Goal: Task Accomplishment & Management: Complete application form

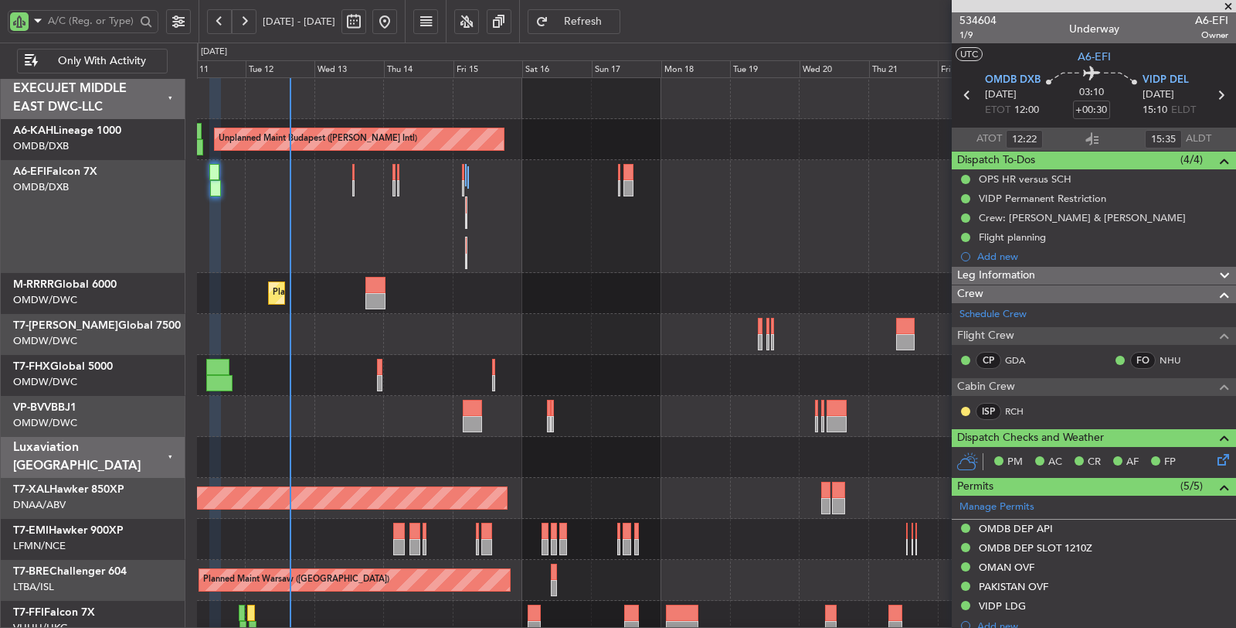
scroll to position [257, 0]
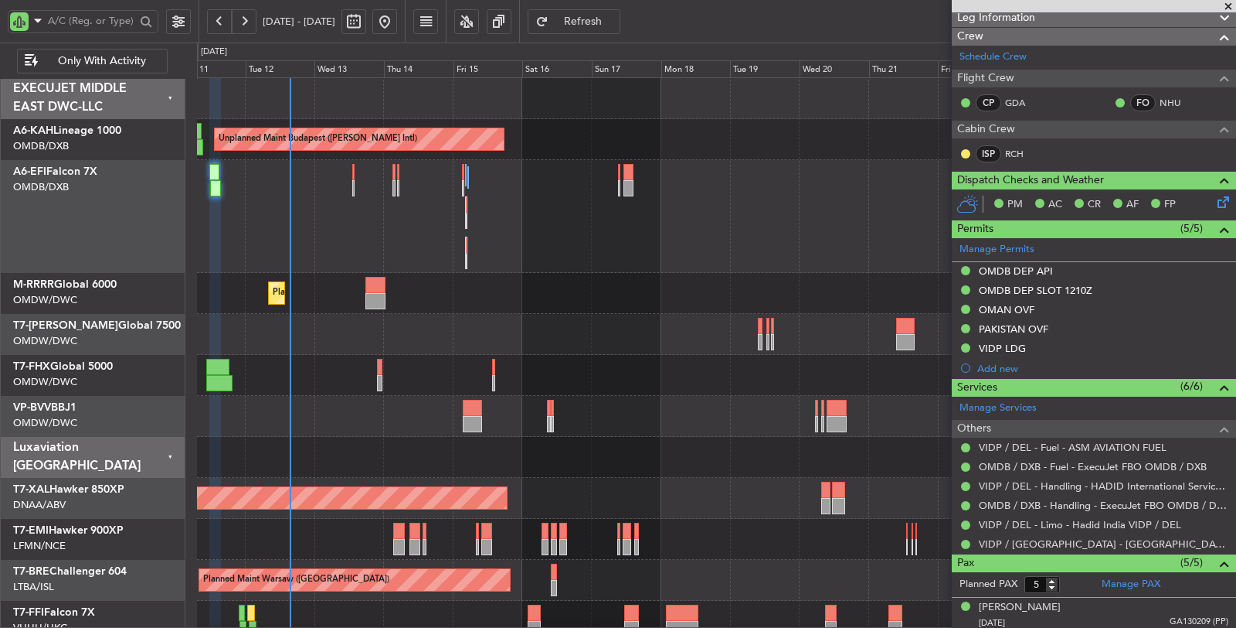
click at [352, 190] on div "Unplanned Maint [GEOGRAPHIC_DATA] ([GEOGRAPHIC_DATA] Intl)" at bounding box center [716, 216] width 1039 height 113
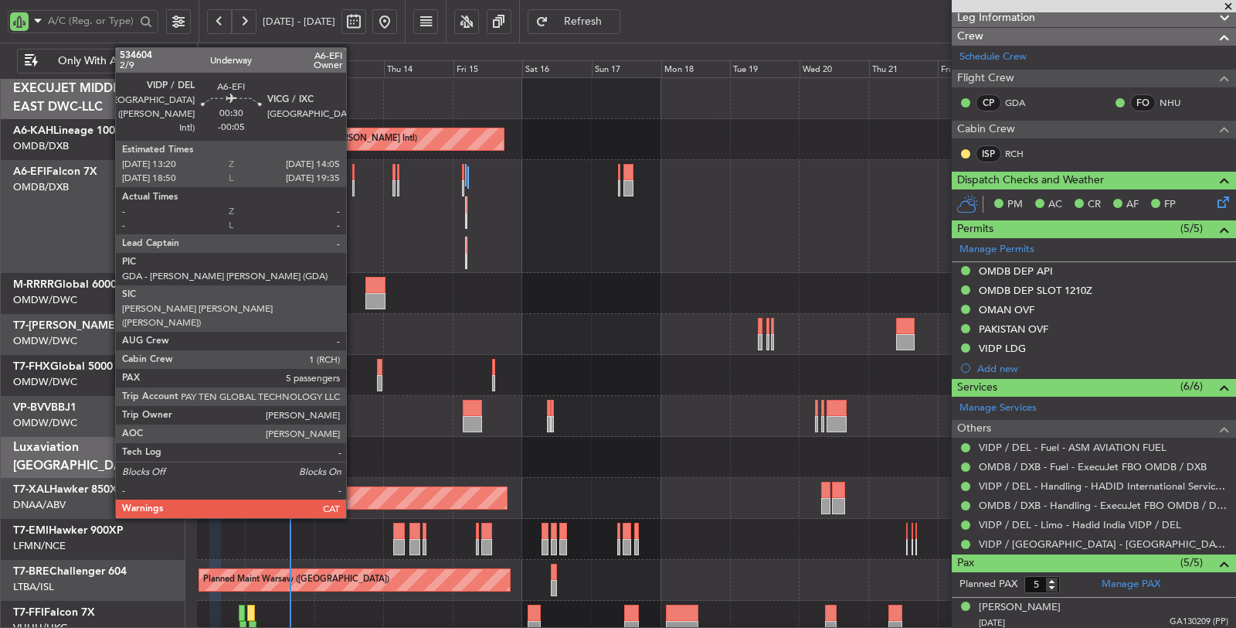
click at [354, 191] on div at bounding box center [353, 188] width 2 height 16
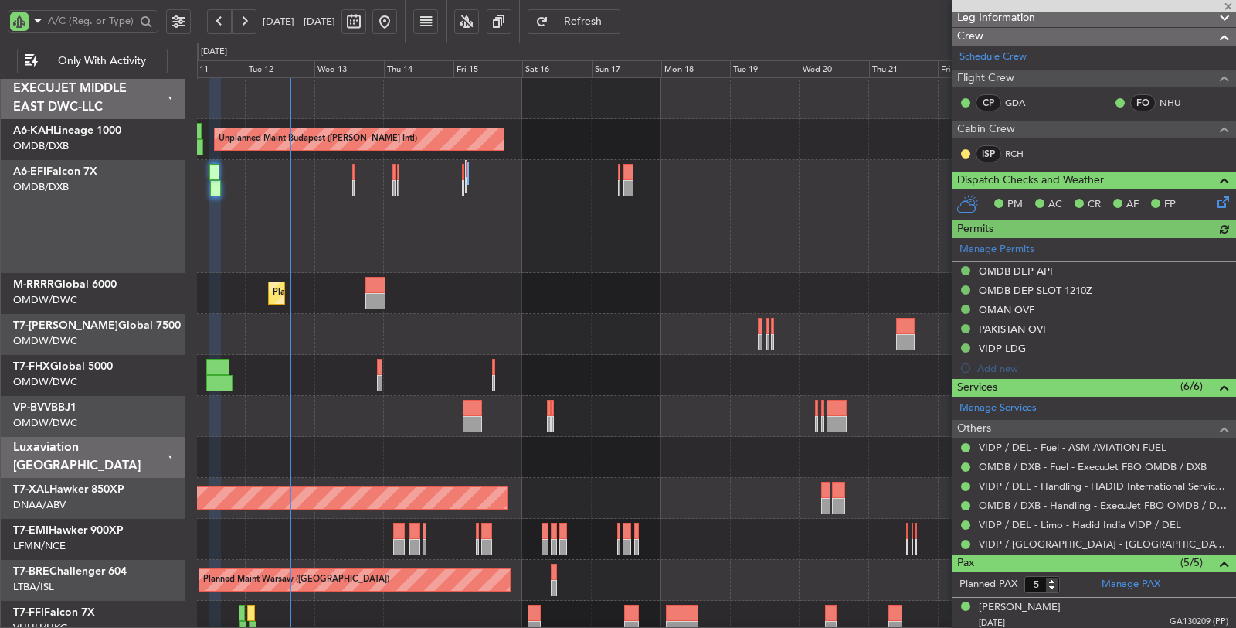
type input "[PERSON_NAME] (SYS)"
type input "6992"
click at [512, 274] on div "Planned Maint Southend" at bounding box center [716, 293] width 1039 height 41
type input "[PERSON_NAME] (SYS)"
type input "6992"
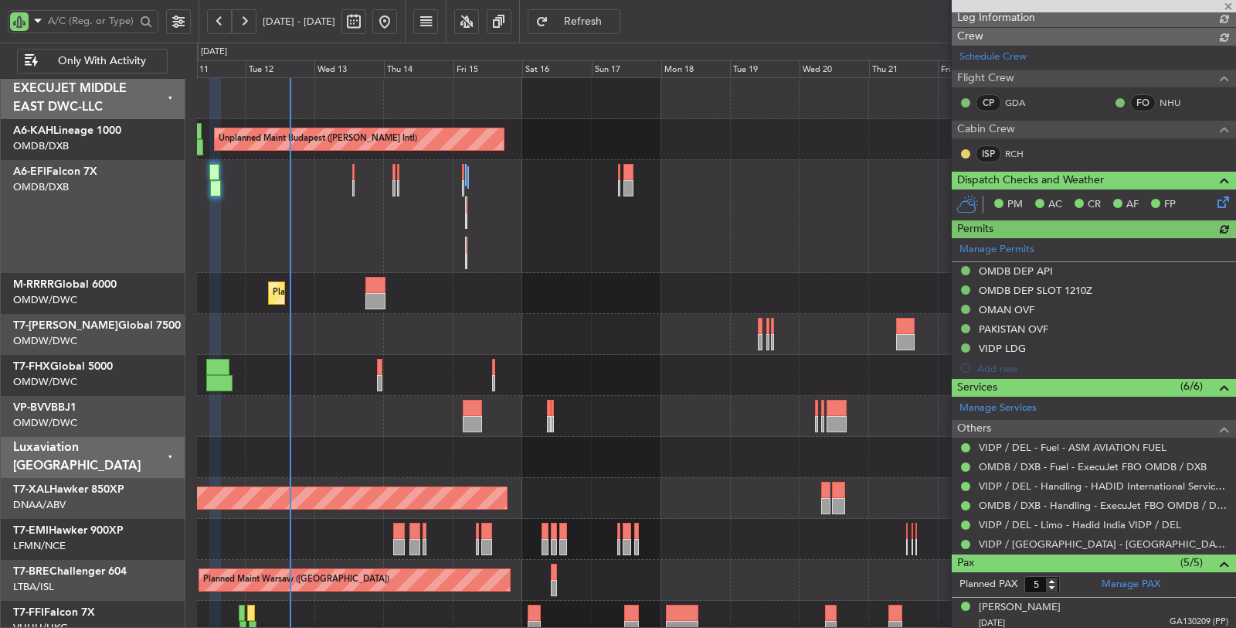
type input "[PERSON_NAME] (SYS)"
type input "6992"
type input "[PERSON_NAME] (SYS)"
type input "6992"
type input "[PERSON_NAME] (SYS)"
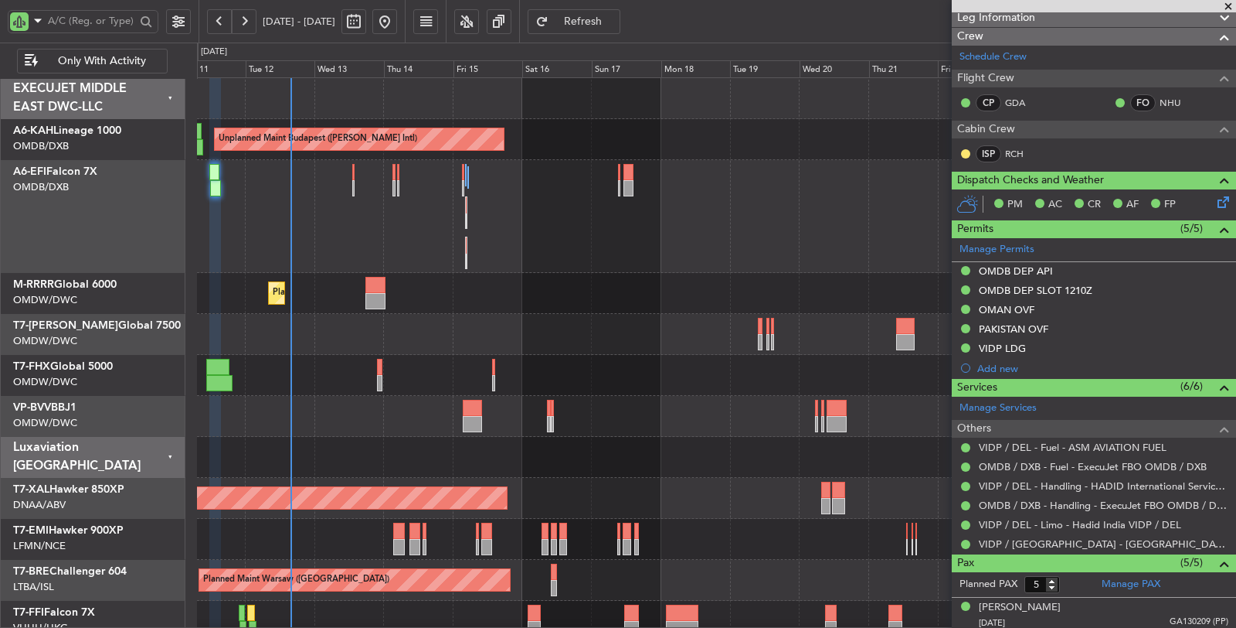
type input "6992"
type input "[PERSON_NAME] (SYS)"
type input "6992"
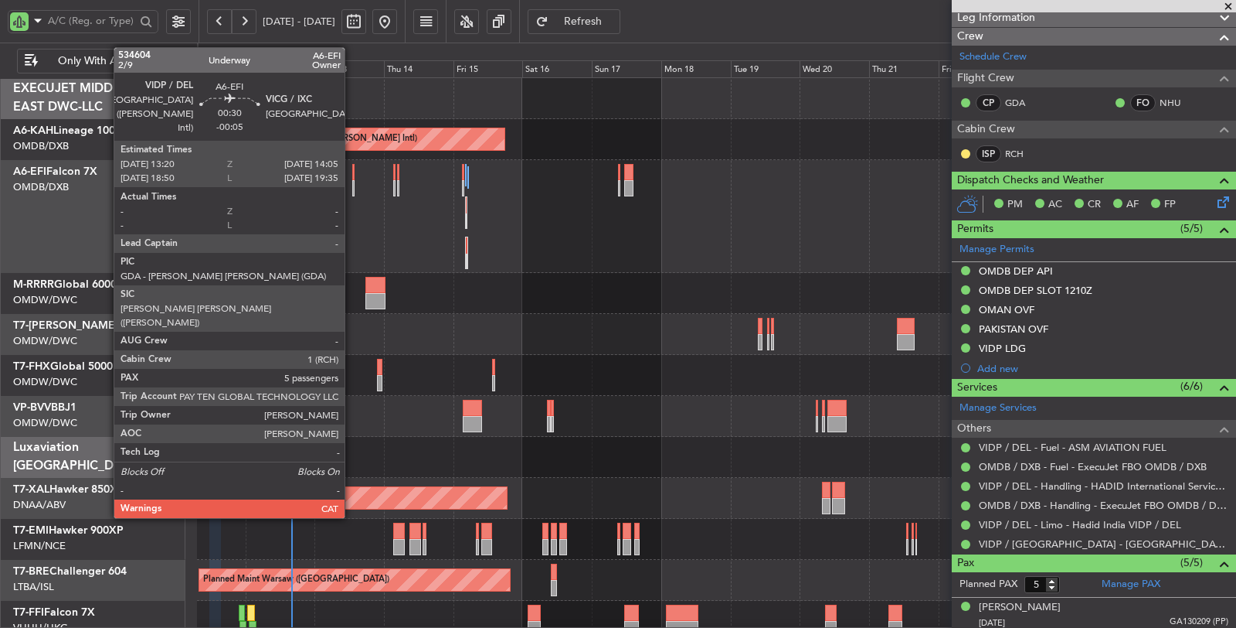
click at [352, 179] on div at bounding box center [353, 172] width 2 height 16
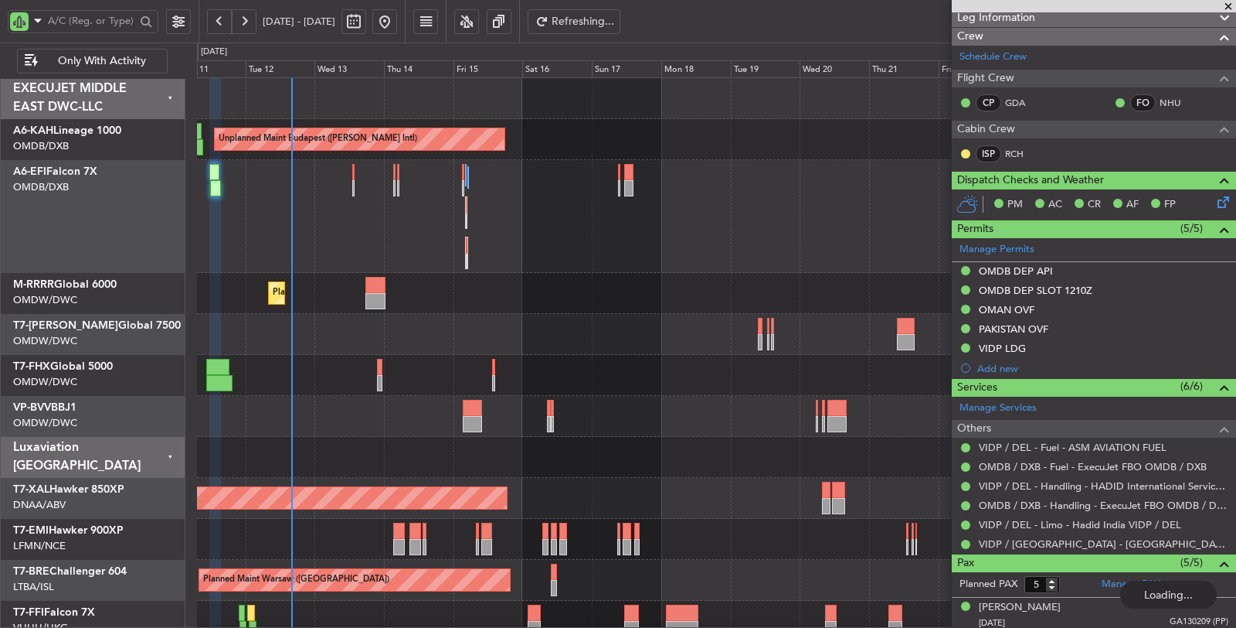
click at [350, 181] on div "Unplanned Maint [GEOGRAPHIC_DATA] ([GEOGRAPHIC_DATA] Intl)" at bounding box center [716, 216] width 1039 height 113
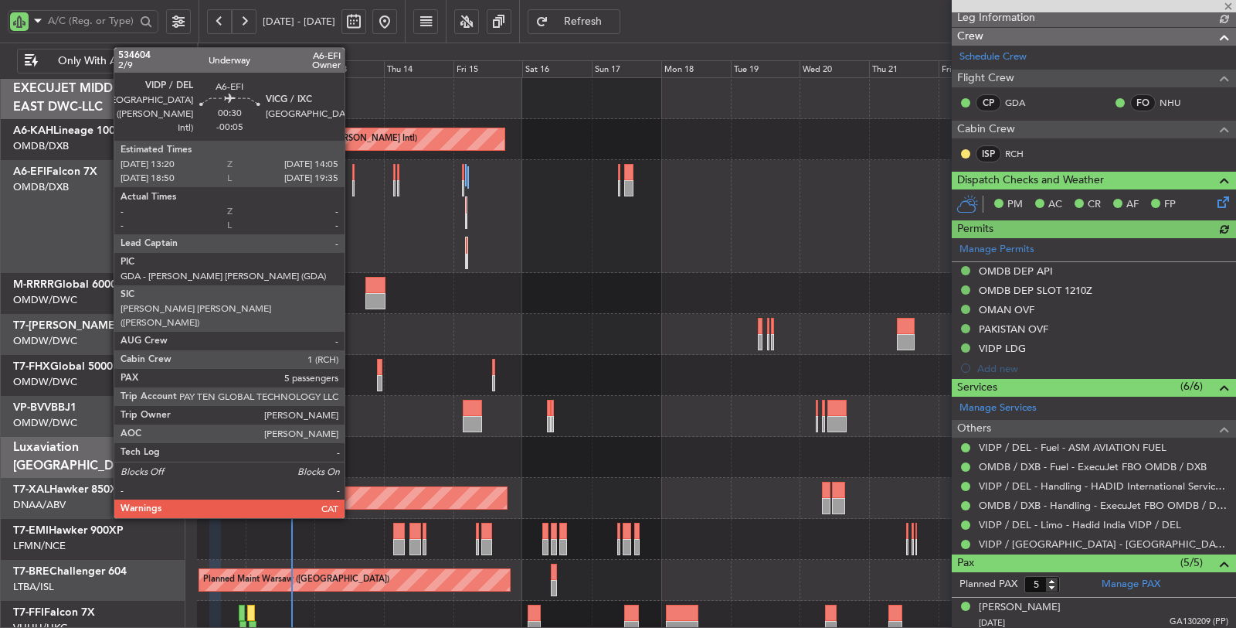
type input "[PERSON_NAME] (SYS)"
type input "6992"
click at [352, 184] on div at bounding box center [353, 188] width 2 height 16
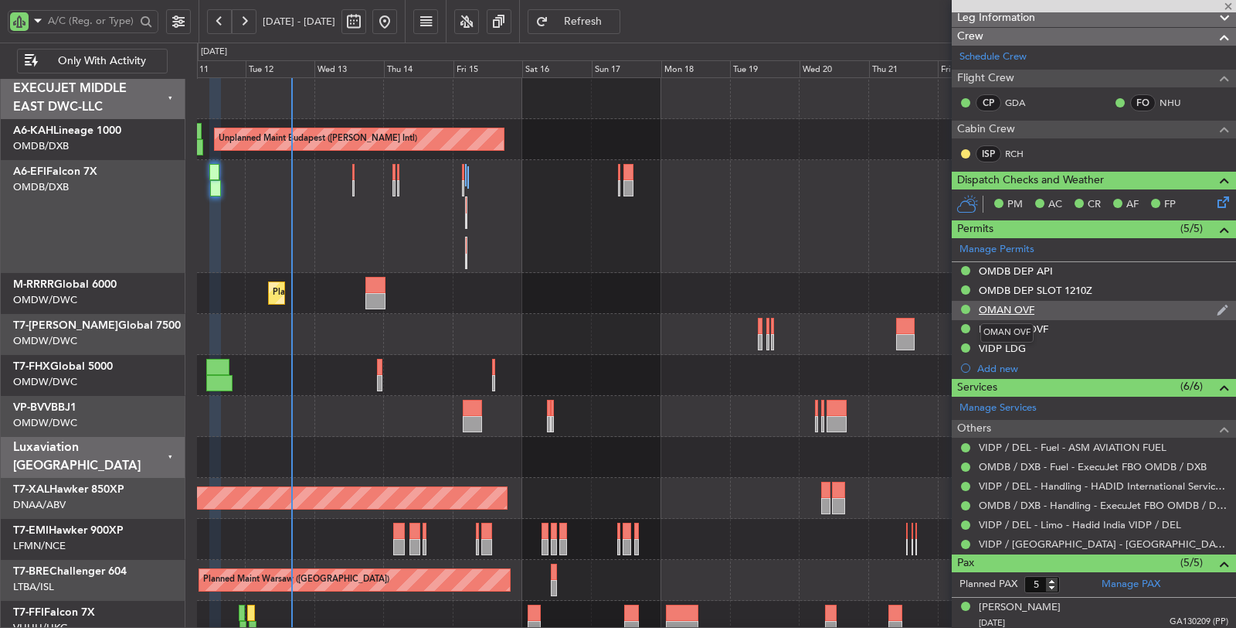
type input "-00:05"
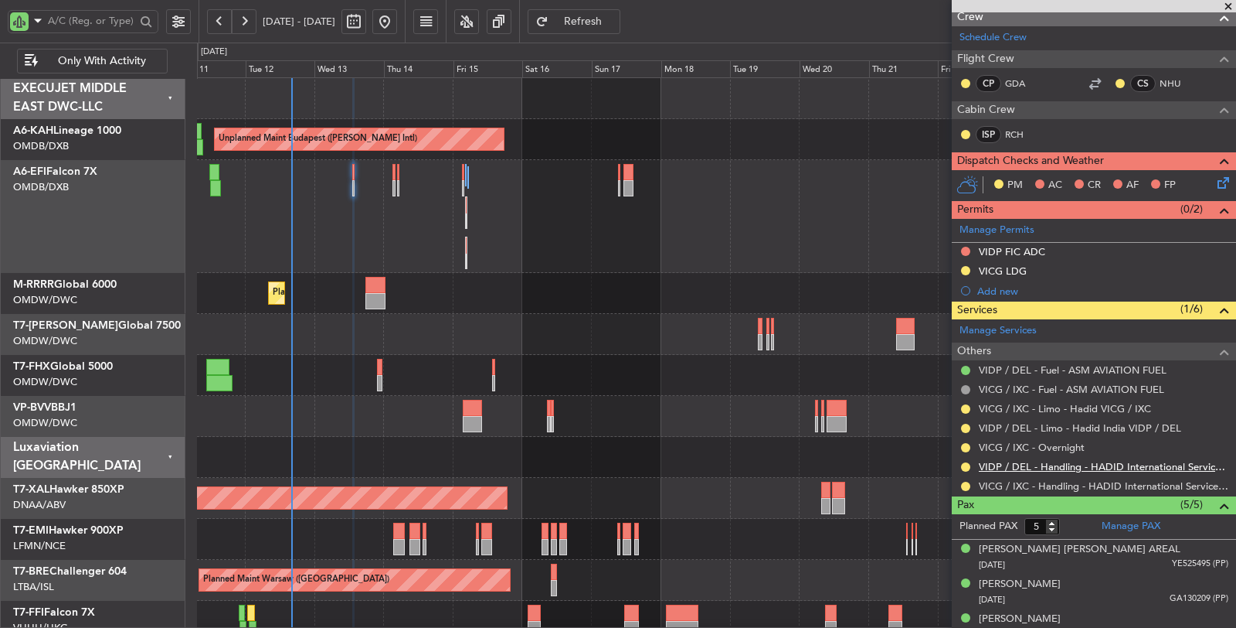
click at [1080, 464] on link "VIDP / DEL - Handling - HADID International Services, FZE" at bounding box center [1104, 466] width 250 height 13
click at [324, 216] on div "Unplanned Maint [GEOGRAPHIC_DATA] ([GEOGRAPHIC_DATA] Intl)" at bounding box center [716, 216] width 1039 height 113
type input "7"
